Goal: Register for event/course

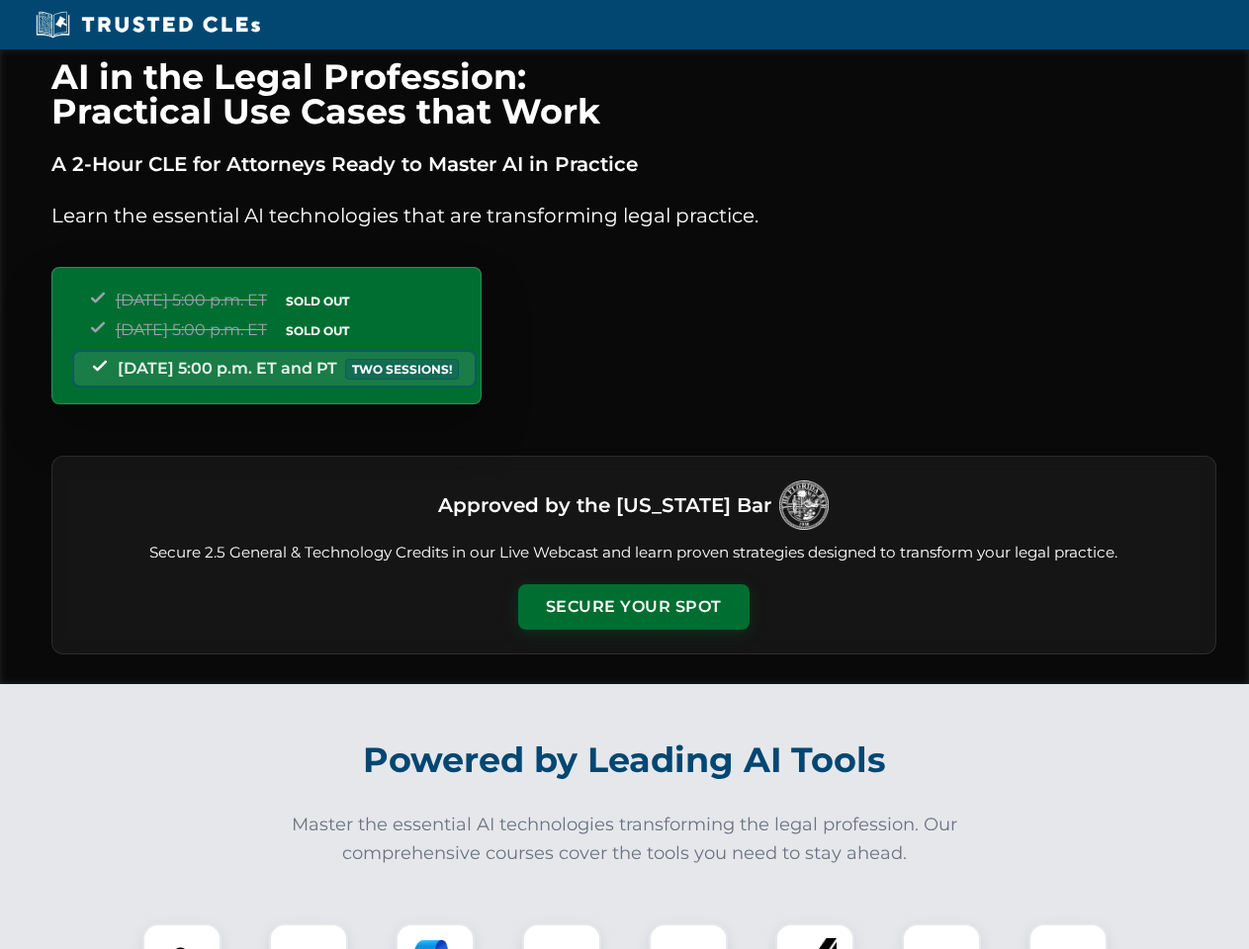
click at [633, 607] on button "Secure Your Spot" at bounding box center [633, 606] width 231 height 45
click at [182, 937] on img at bounding box center [181, 963] width 57 height 57
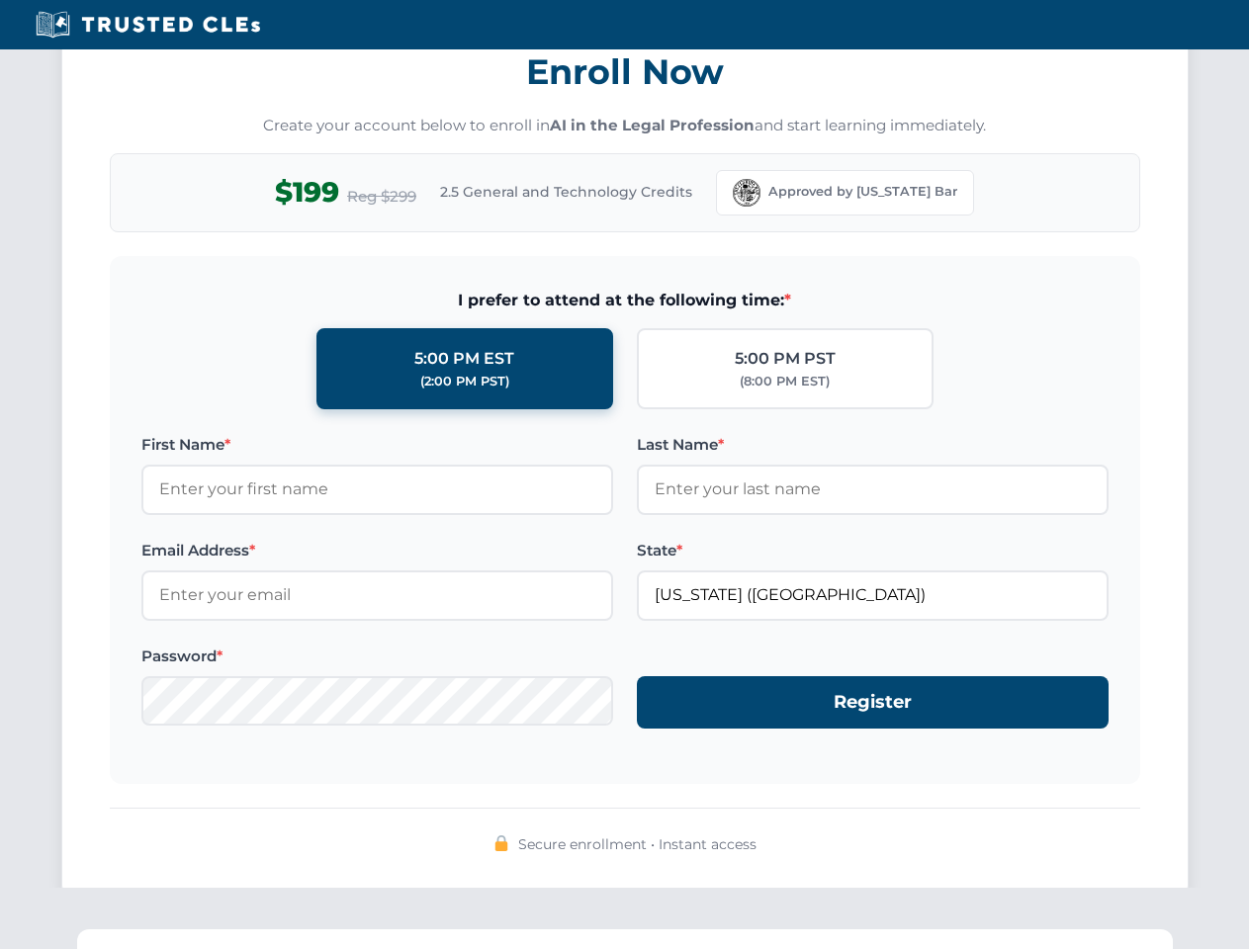
scroll to position [1941, 0]
